Goal: Navigation & Orientation: Find specific page/section

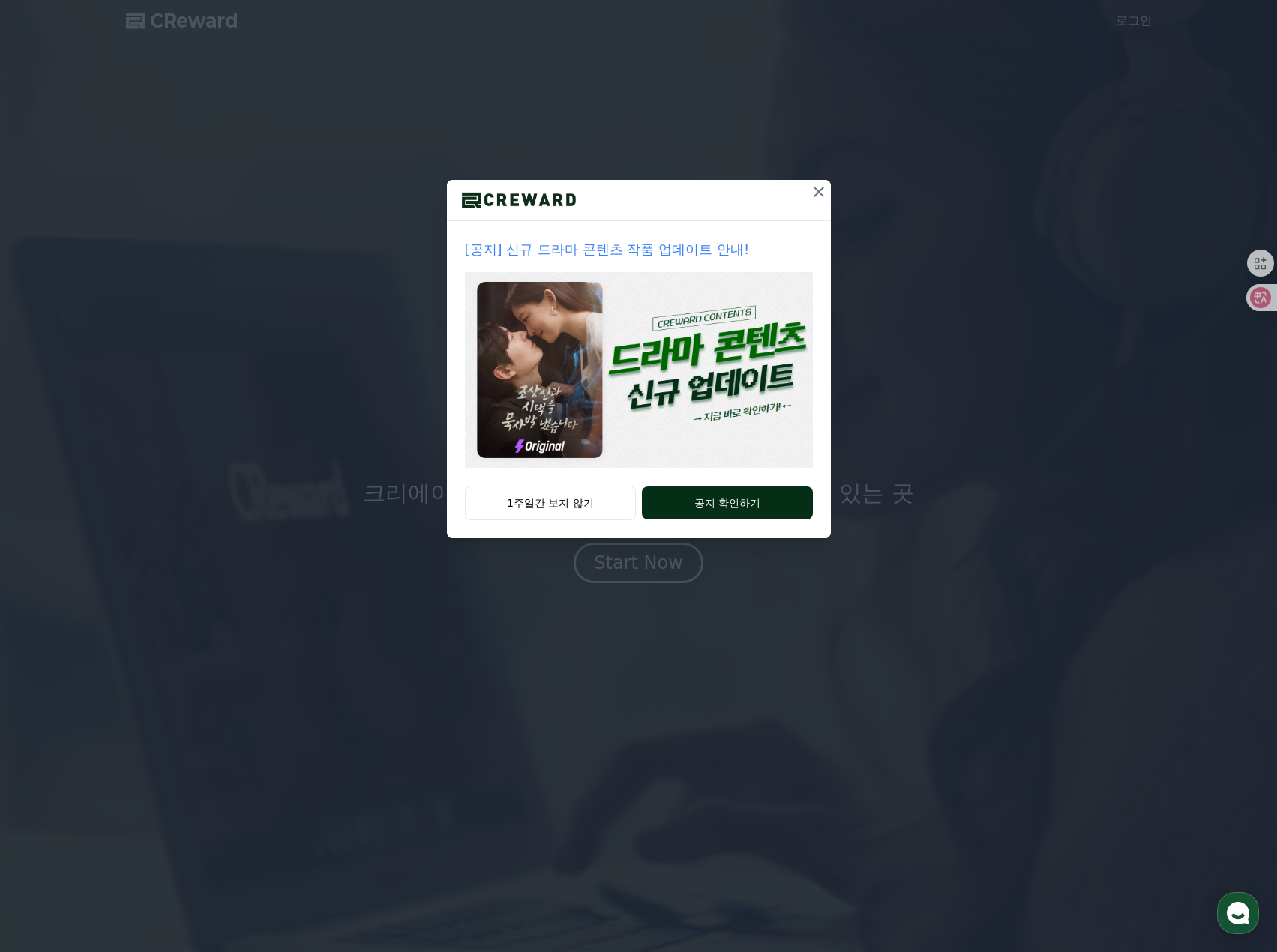
click at [734, 510] on button "공지 확인하기" at bounding box center [727, 503] width 170 height 33
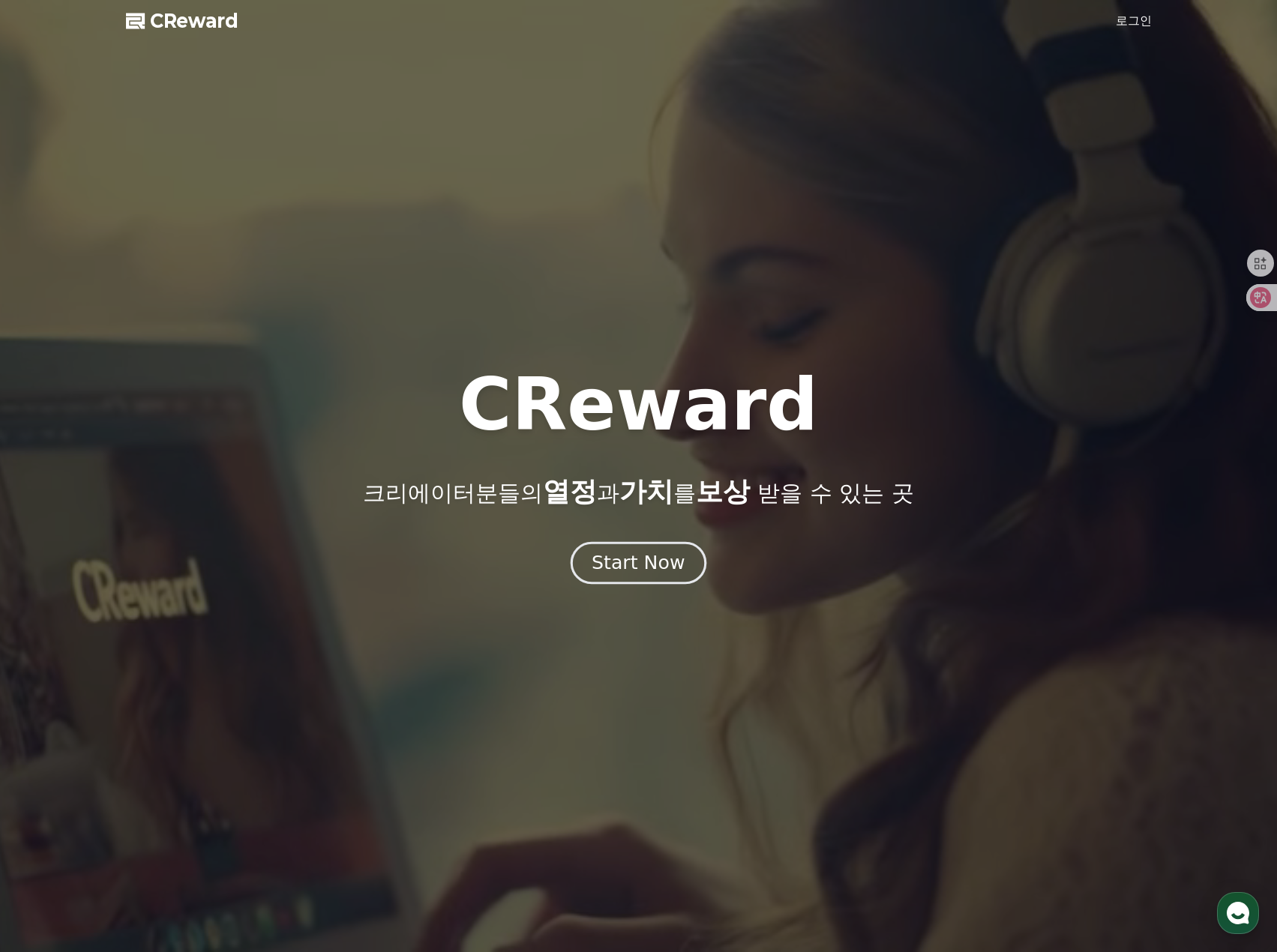
click at [650, 569] on div "Start Now" at bounding box center [638, 563] width 93 height 26
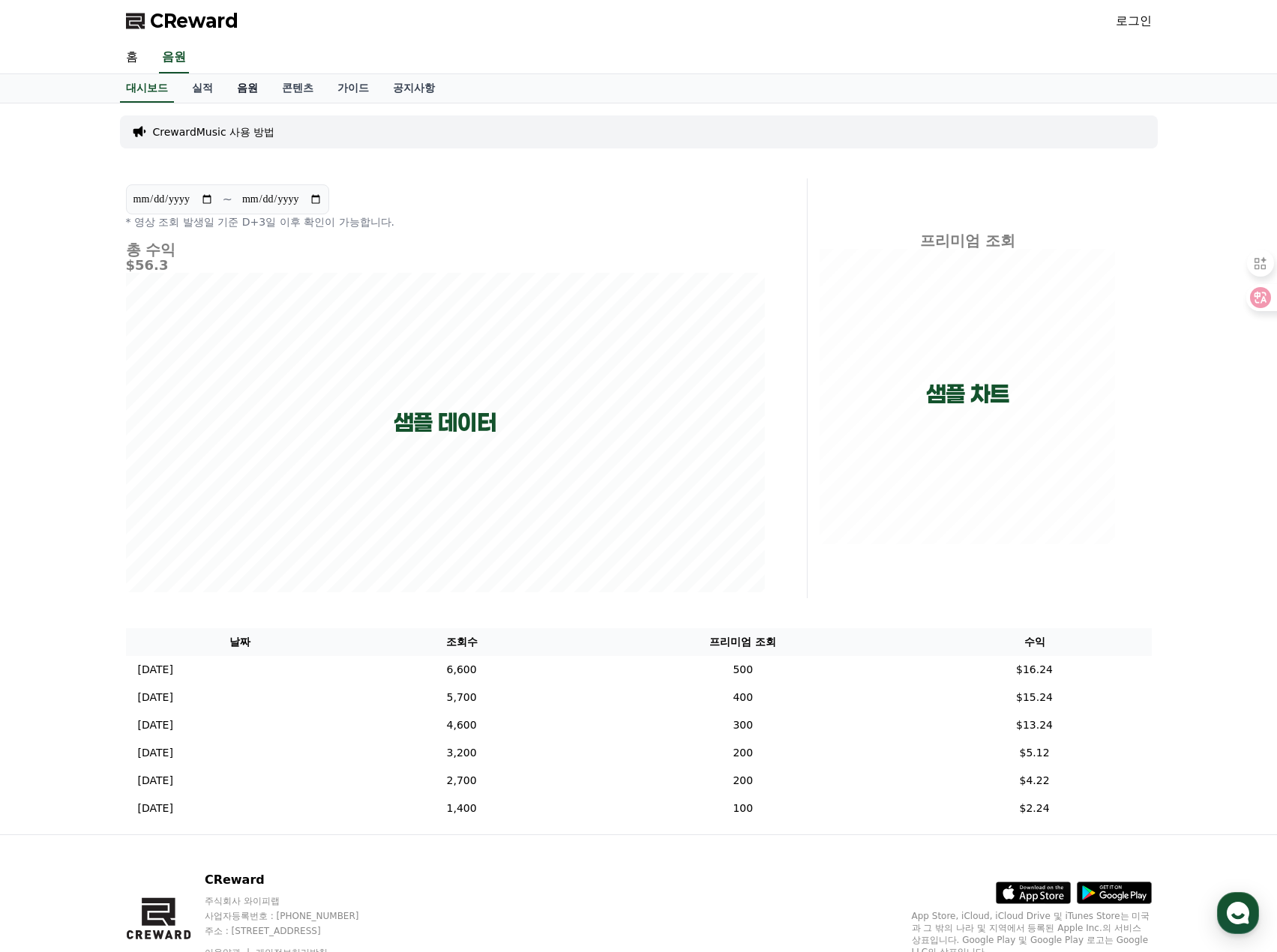
click at [240, 89] on link "음원" at bounding box center [248, 88] width 45 height 28
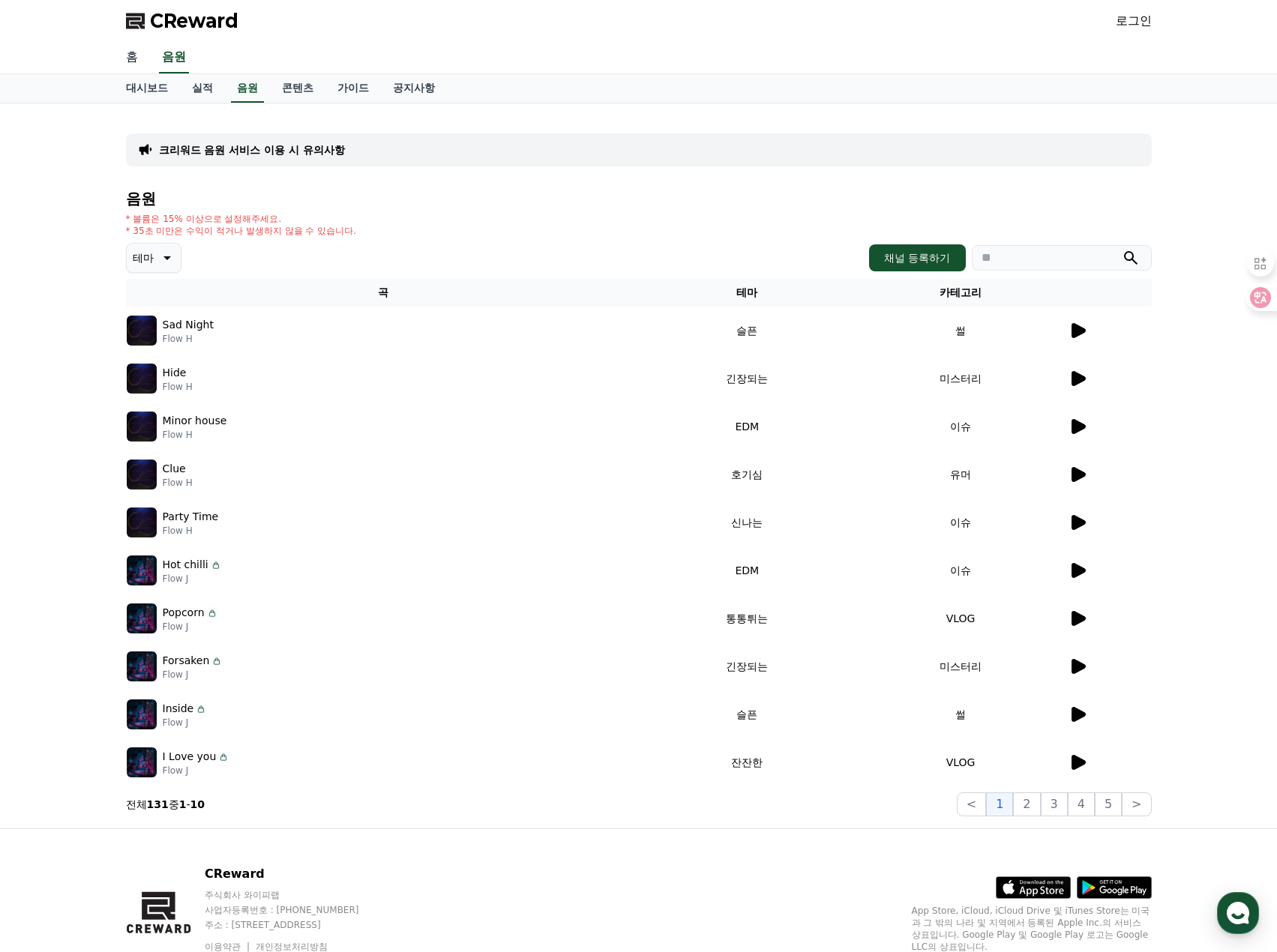
click at [126, 62] on link "홈" at bounding box center [132, 58] width 36 height 31
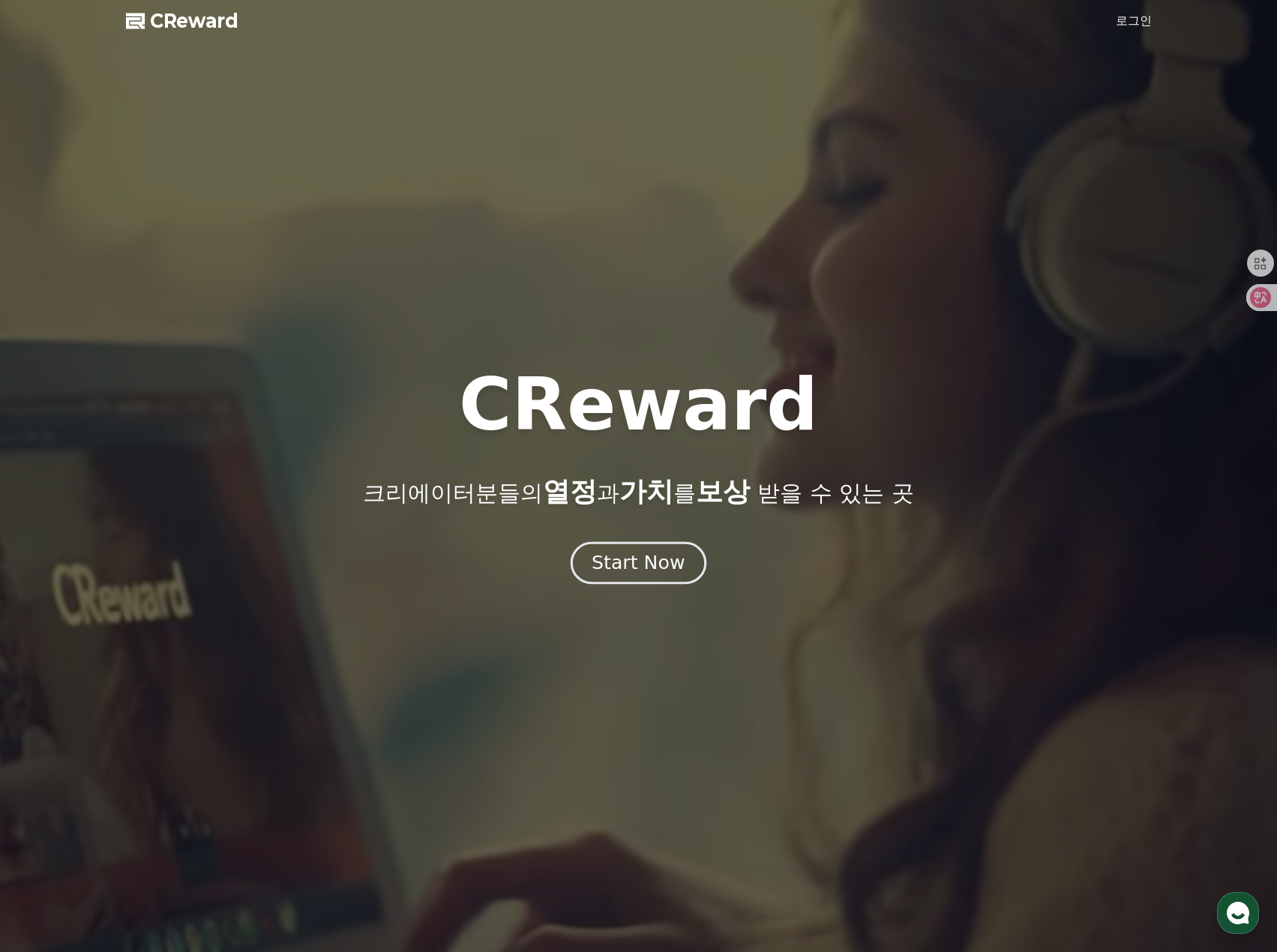
click at [657, 559] on div "Start Now" at bounding box center [638, 563] width 93 height 26
